Goal: Find specific page/section: Find specific page/section

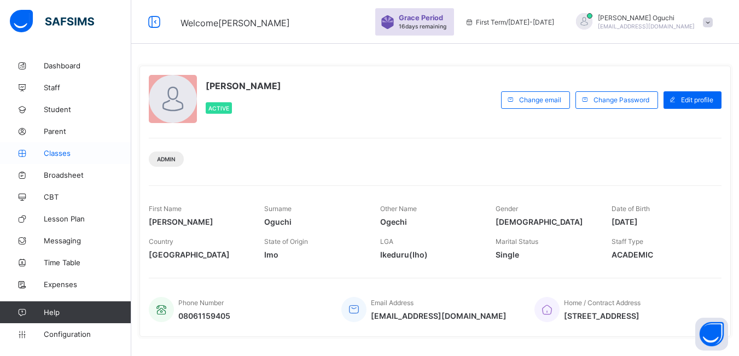
click at [57, 155] on span "Classes" at bounding box center [88, 153] width 88 height 9
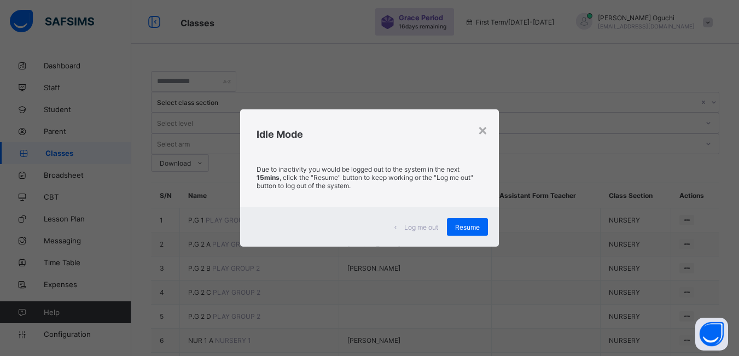
click at [56, 158] on div "× Idle Mode Due to inactivity you would be logged out to the system in the next…" at bounding box center [369, 178] width 739 height 356
click at [474, 227] on span "Resume" at bounding box center [467, 227] width 25 height 8
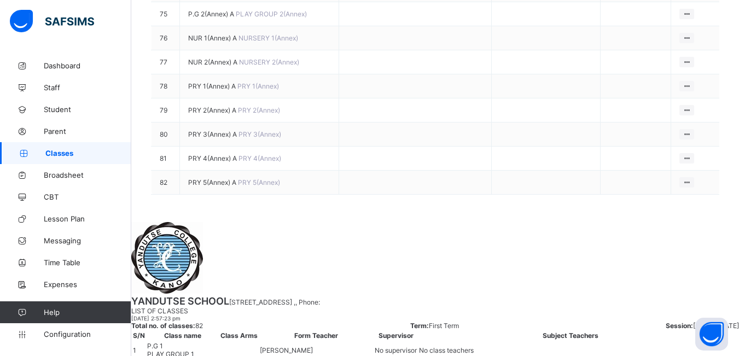
scroll to position [1914, 0]
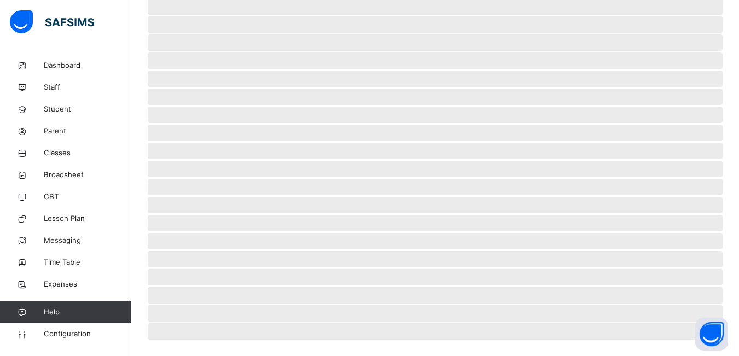
scroll to position [241, 0]
